Goal: Information Seeking & Learning: Learn about a topic

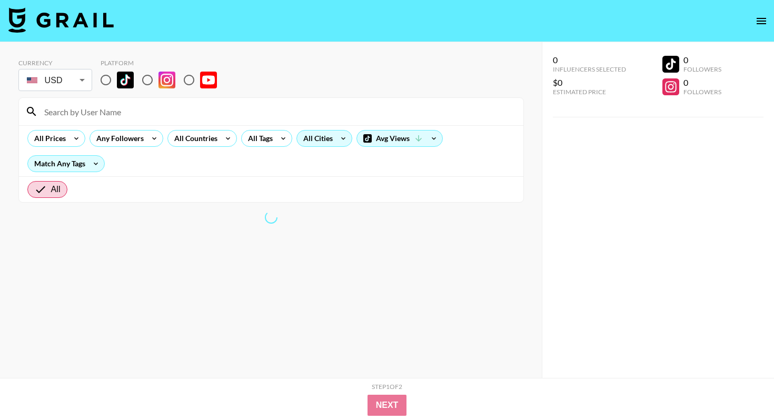
click at [322, 138] on div "All Cities" at bounding box center [316, 139] width 38 height 16
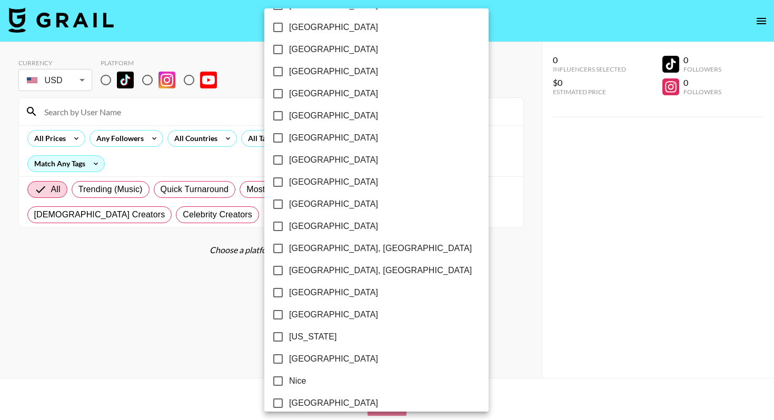
scroll to position [828, 0]
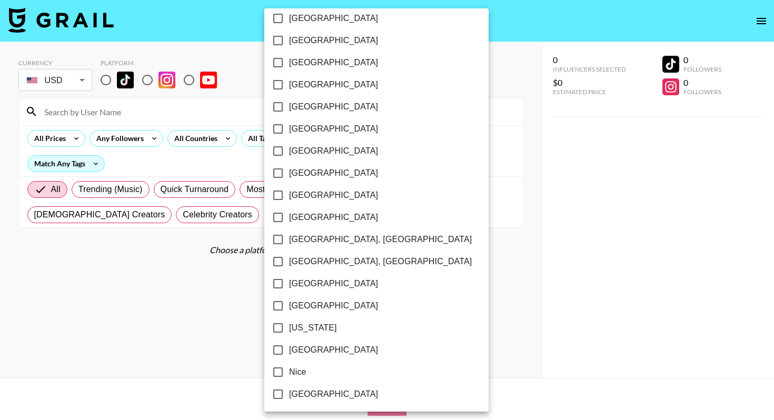
click at [280, 325] on input "[US_STATE]" at bounding box center [278, 328] width 22 height 22
checkbox input "true"
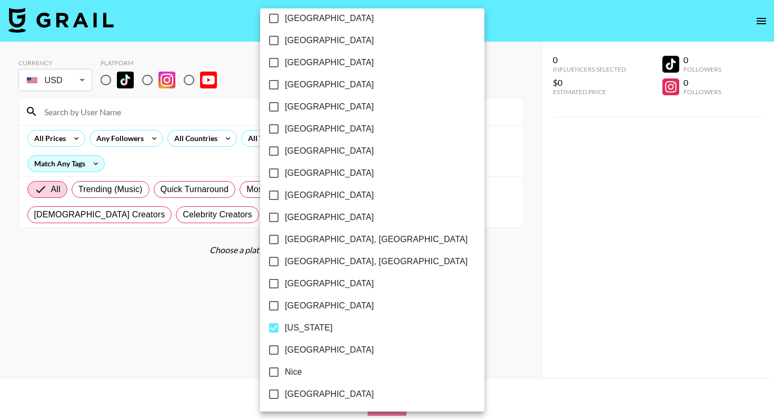
click at [229, 240] on div at bounding box center [387, 210] width 774 height 420
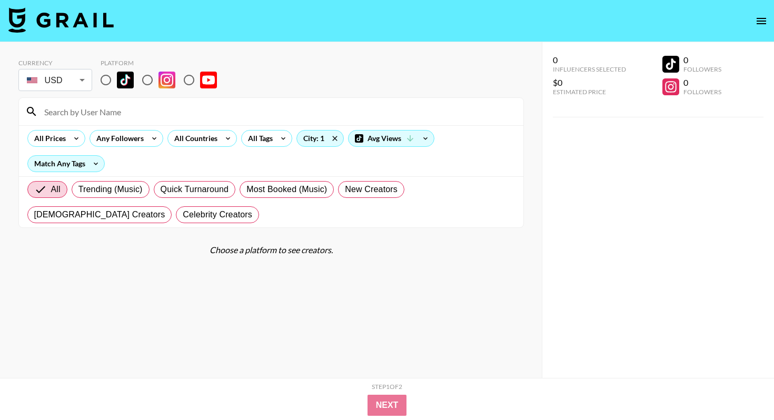
click at [106, 81] on input "radio" at bounding box center [106, 80] width 22 height 22
radio input "true"
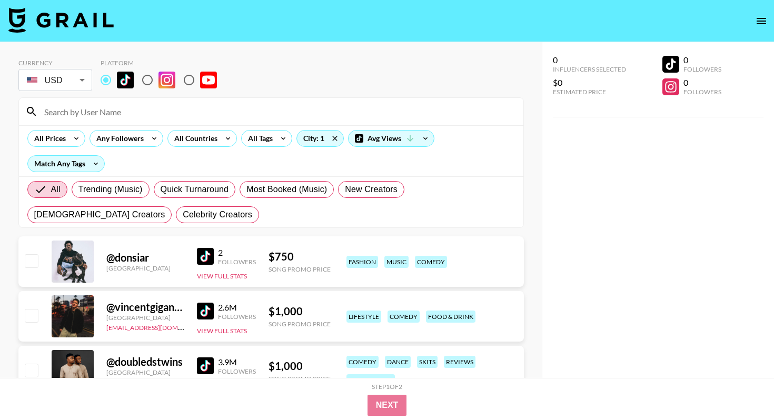
click at [148, 78] on input "radio" at bounding box center [147, 80] width 22 height 22
radio input "true"
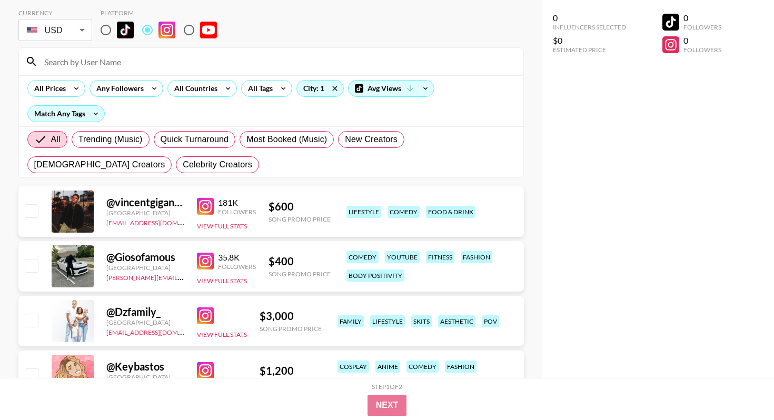
scroll to position [0, 0]
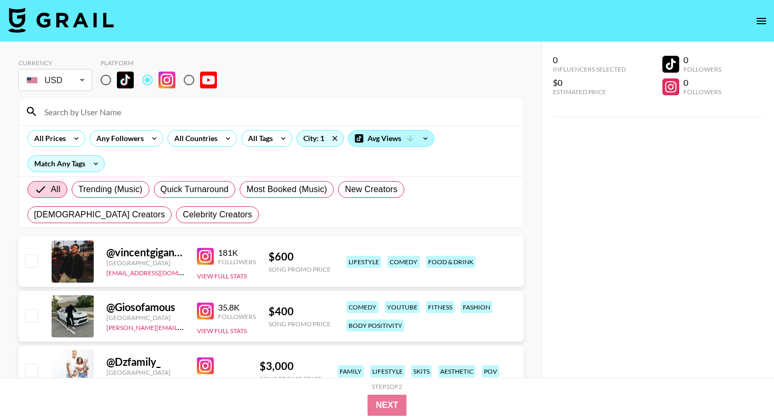
click at [393, 139] on div "Avg Views" at bounding box center [391, 139] width 85 height 16
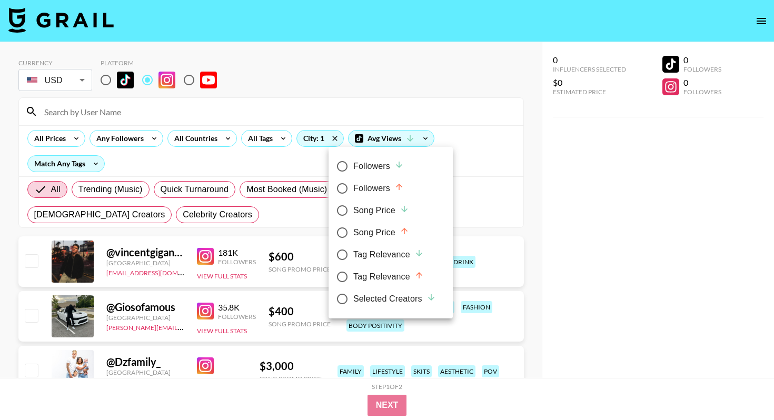
click at [358, 169] on div "Followers" at bounding box center [379, 166] width 51 height 13
click at [354, 169] on input "Followers" at bounding box center [342, 166] width 22 height 22
radio input "true"
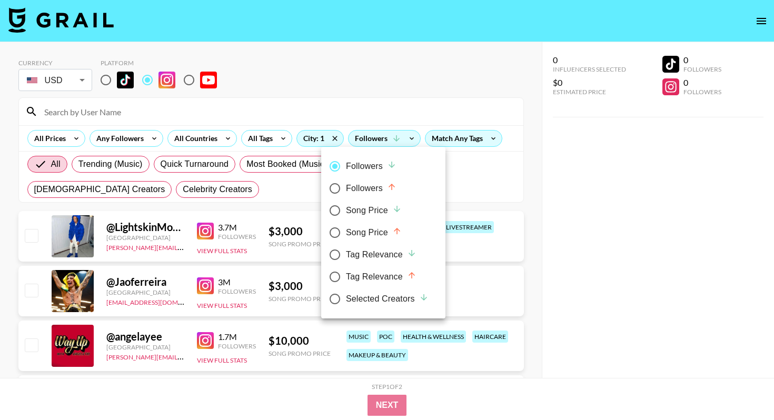
click at [270, 197] on div at bounding box center [387, 210] width 774 height 420
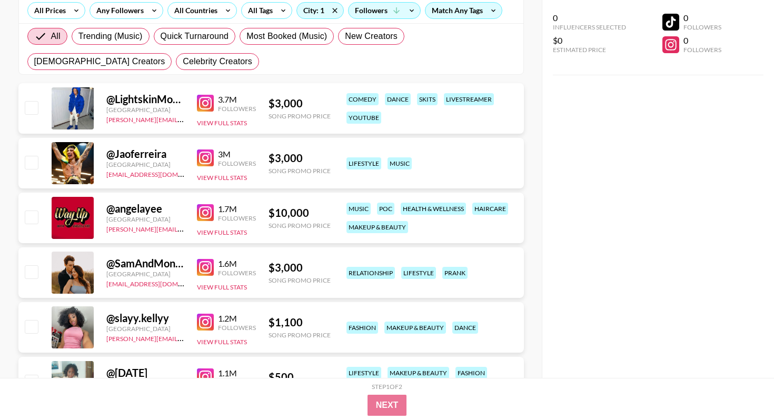
scroll to position [132, 0]
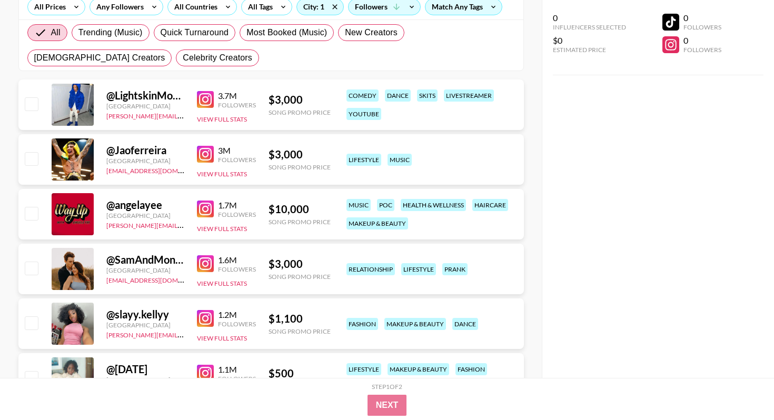
click at [209, 155] on img at bounding box center [205, 154] width 17 height 17
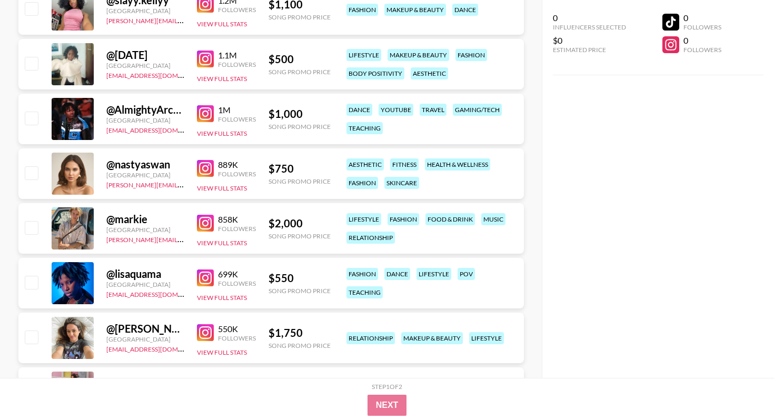
scroll to position [446, 0]
click at [202, 228] on img at bounding box center [205, 223] width 17 height 17
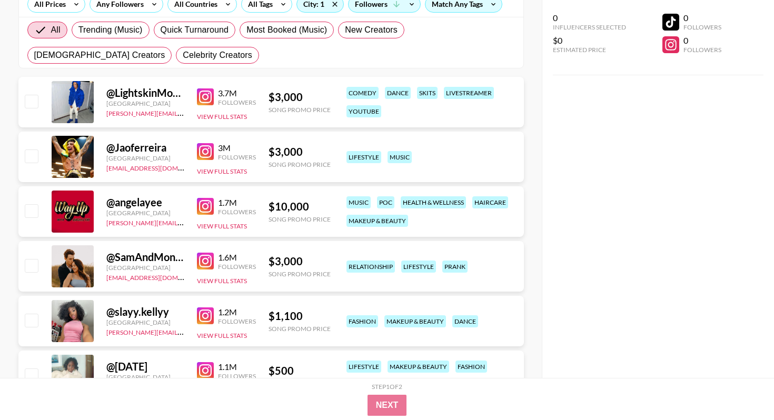
scroll to position [131, 0]
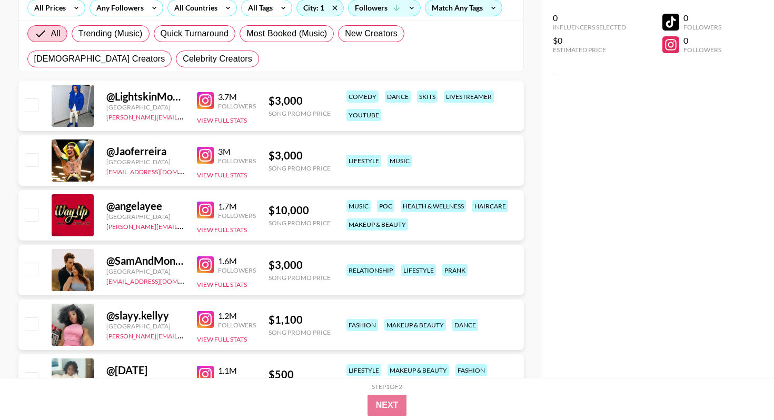
click at [199, 266] on img at bounding box center [205, 265] width 17 height 17
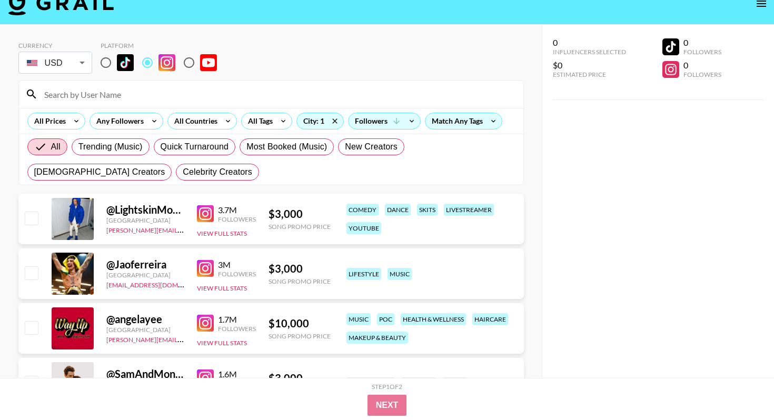
scroll to position [15, 0]
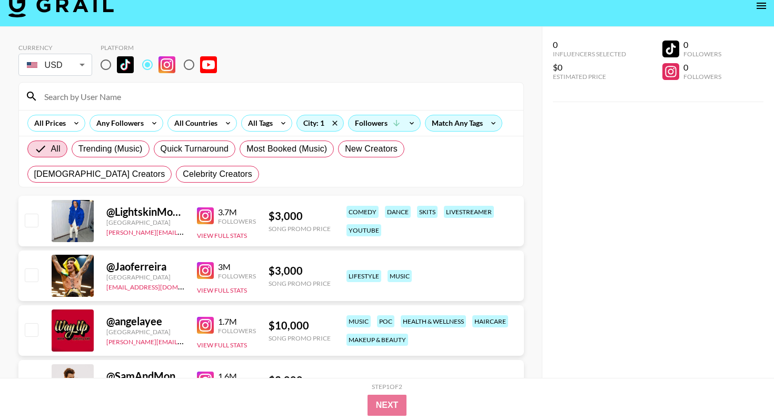
click at [102, 64] on input "radio" at bounding box center [106, 65] width 22 height 22
radio input "true"
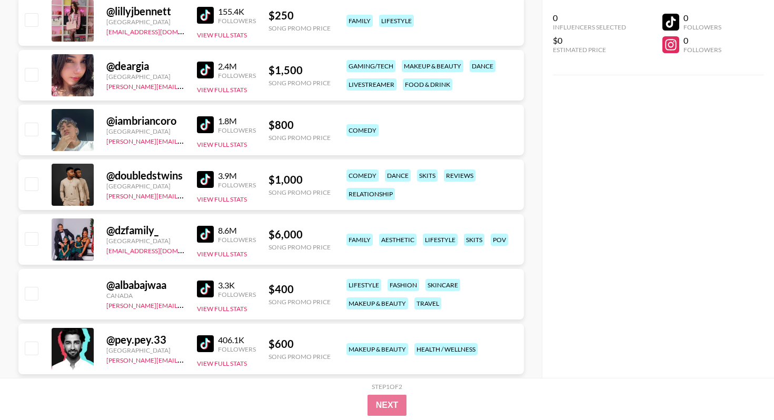
scroll to position [1091, 0]
